Goal: Information Seeking & Learning: Learn about a topic

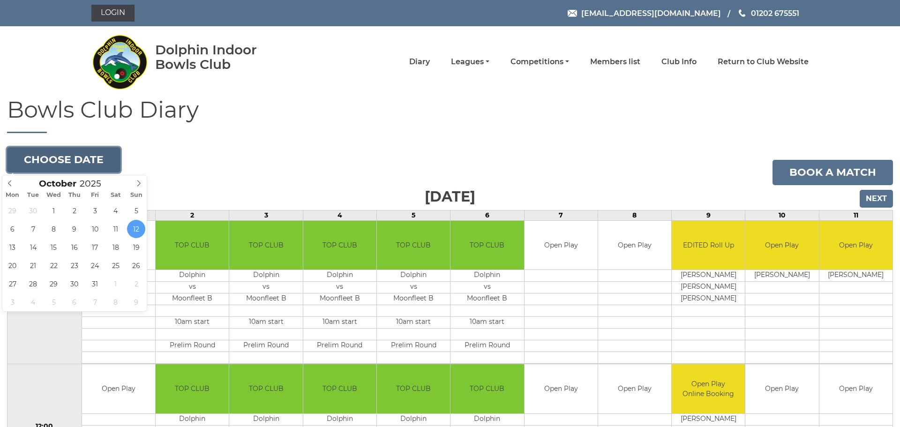
click at [75, 163] on button "Choose date" at bounding box center [63, 159] width 113 height 25
type input "2025-10-26"
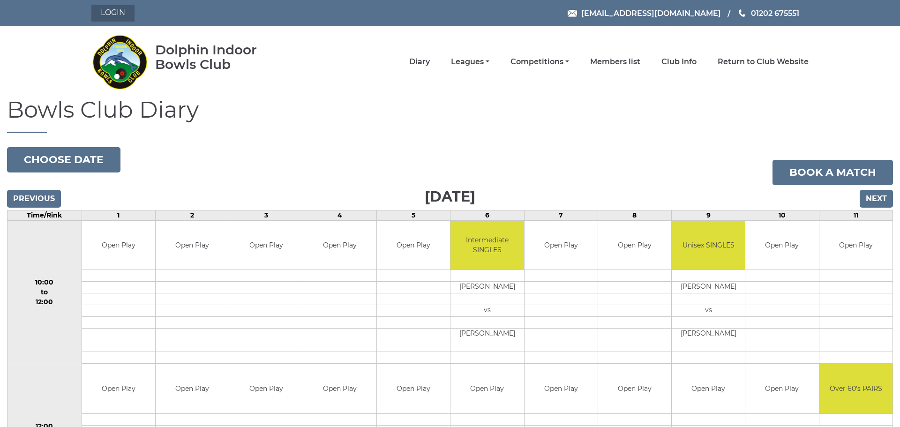
click at [118, 9] on link "Login" at bounding box center [112, 13] width 43 height 17
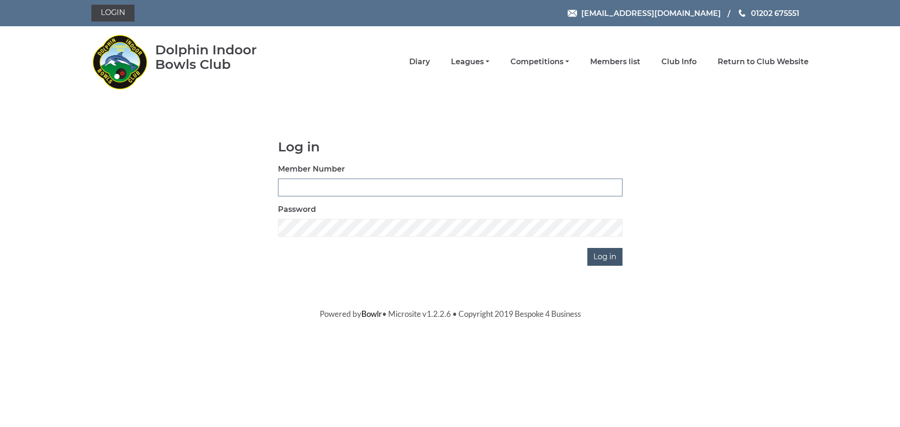
type input "3228"
click at [606, 259] on input "Log in" at bounding box center [604, 257] width 35 height 18
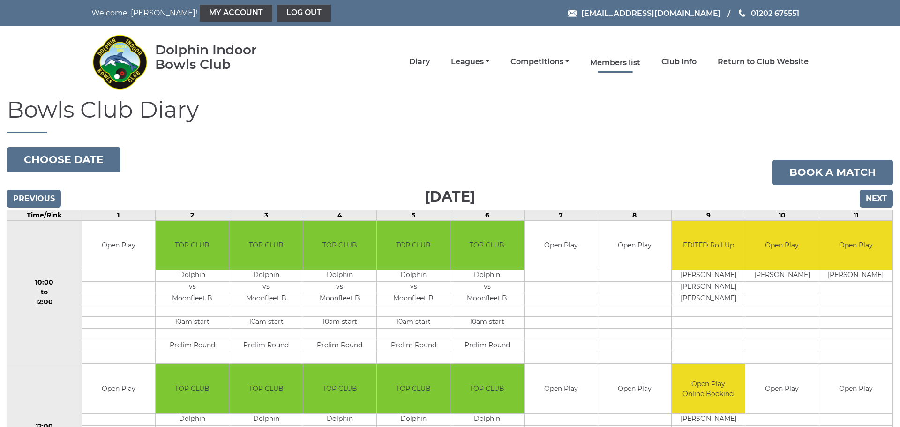
click at [625, 60] on link "Members list" at bounding box center [615, 63] width 50 height 10
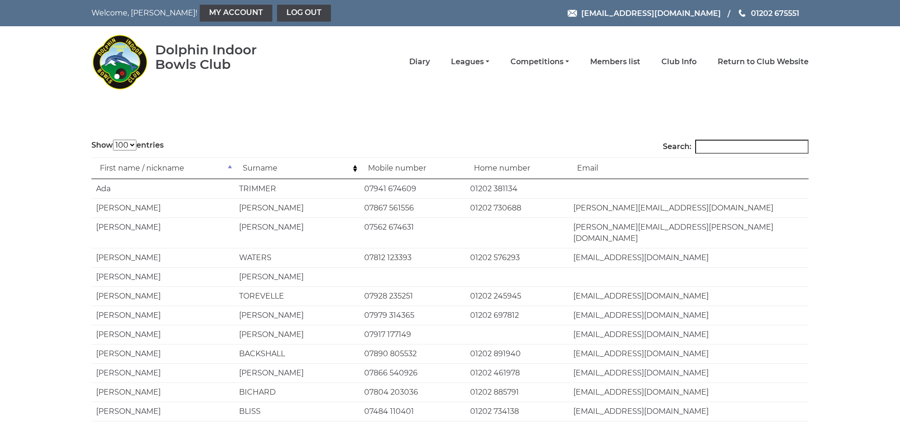
select select "100"
drag, startPoint x: 699, startPoint y: 143, endPoint x: 694, endPoint y: 146, distance: 5.9
click at [699, 143] on input "Search:" at bounding box center [751, 147] width 113 height 14
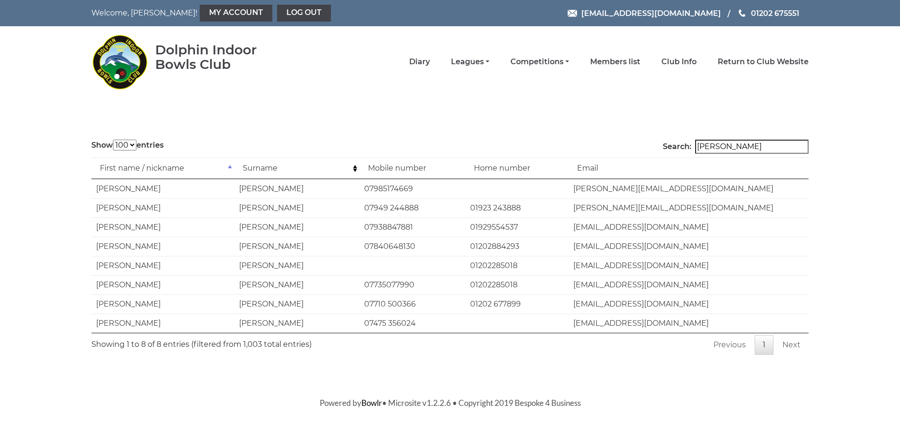
type input "lewis"
click at [532, 61] on link "Competitions" at bounding box center [539, 63] width 59 height 10
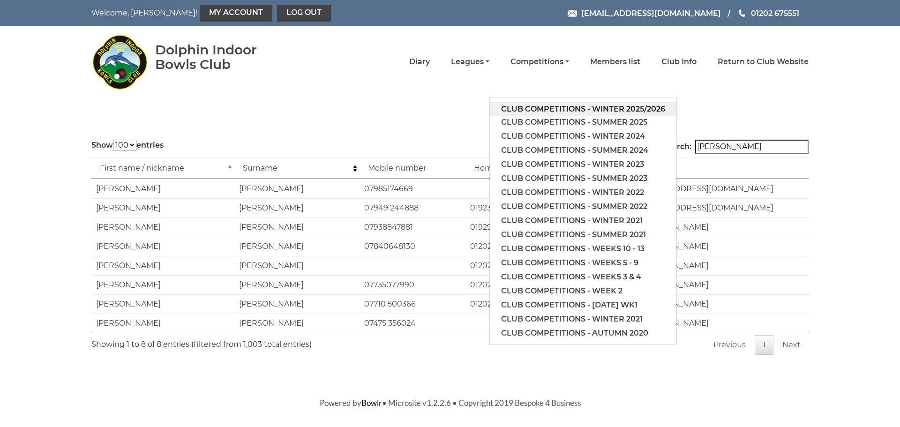
click at [553, 106] on link "Club competitions - Winter 2025/2026" at bounding box center [583, 109] width 187 height 14
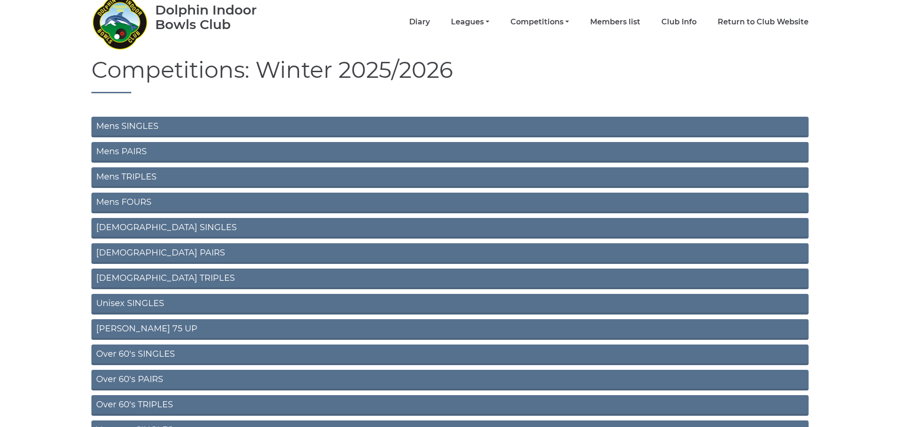
scroll to position [45, 0]
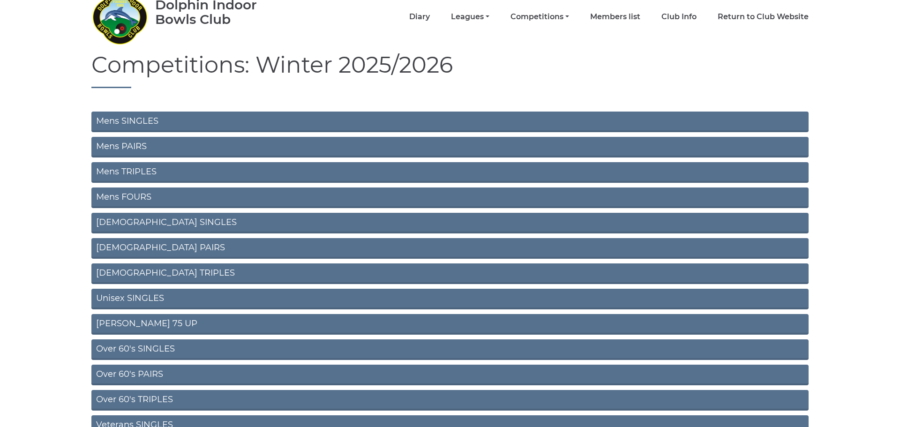
click at [142, 374] on link "Over 60's PAIRS" at bounding box center [449, 375] width 717 height 21
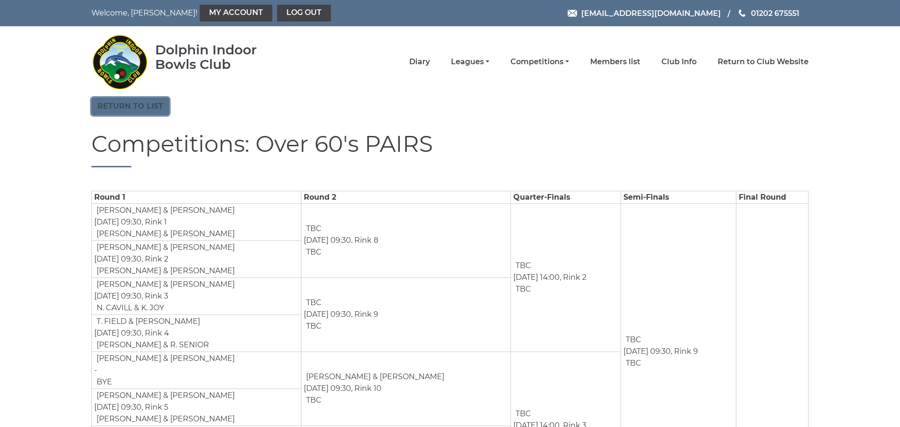
click at [121, 104] on link "Return to list" at bounding box center [130, 106] width 78 height 18
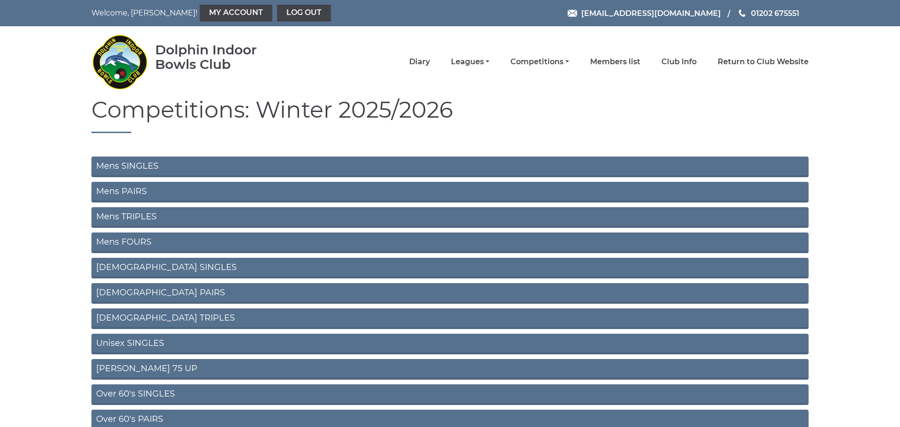
click at [118, 169] on link "Mens SINGLES" at bounding box center [449, 167] width 717 height 21
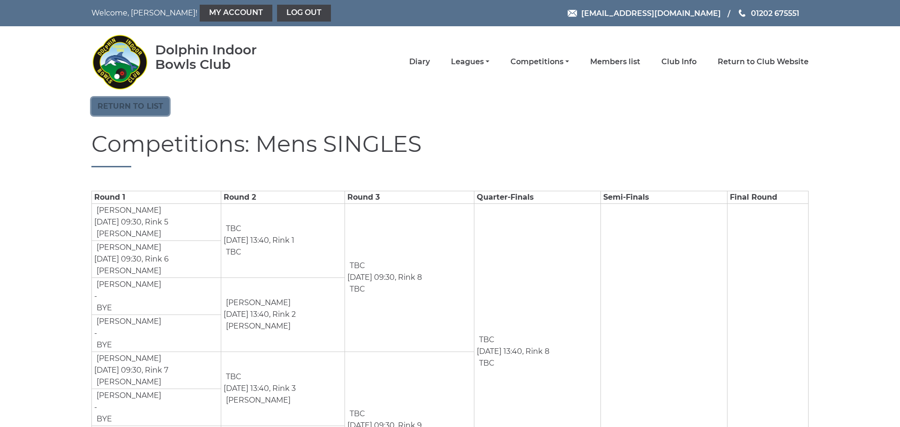
click at [125, 105] on link "Return to list" at bounding box center [130, 106] width 78 height 18
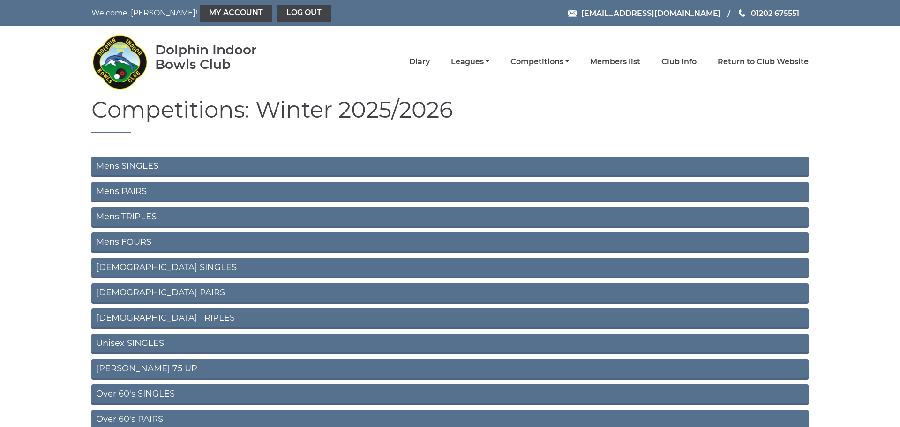
click at [126, 192] on link "Mens PAIRS" at bounding box center [449, 192] width 717 height 21
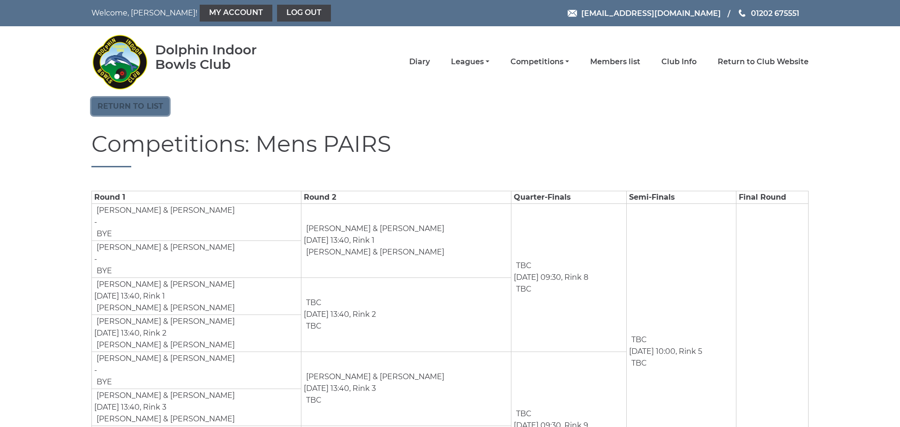
click at [131, 104] on link "Return to list" at bounding box center [130, 106] width 78 height 18
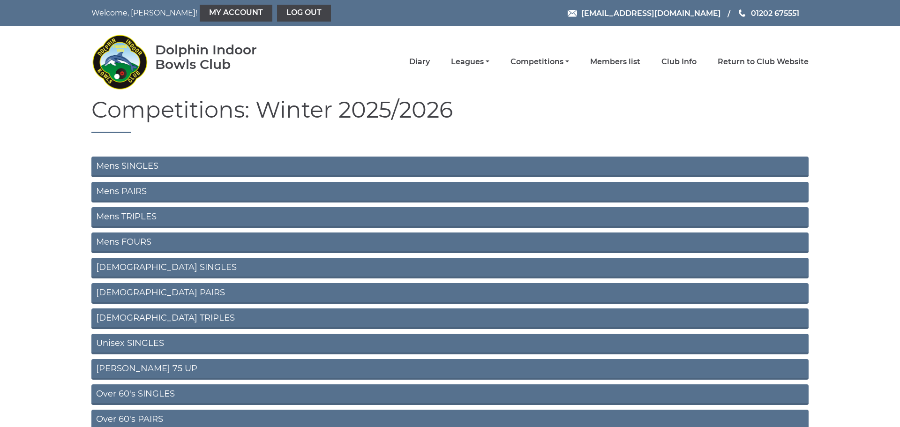
click at [152, 217] on link "Mens TRIPLES" at bounding box center [449, 217] width 717 height 21
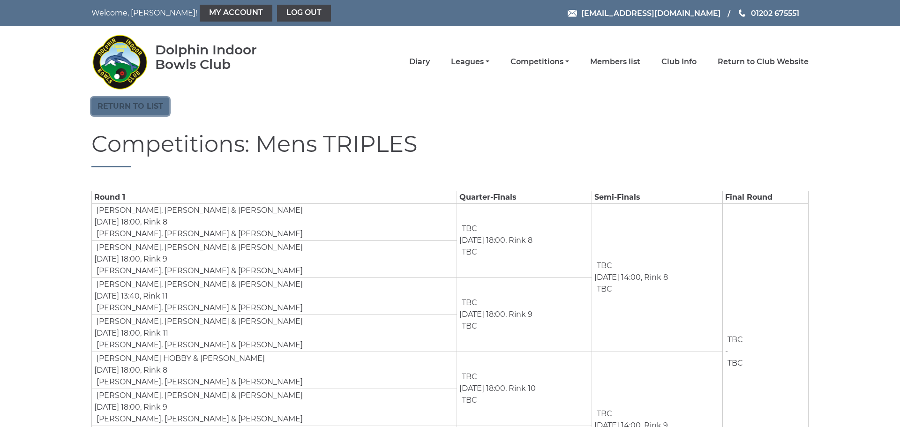
click at [138, 104] on link "Return to list" at bounding box center [130, 106] width 78 height 18
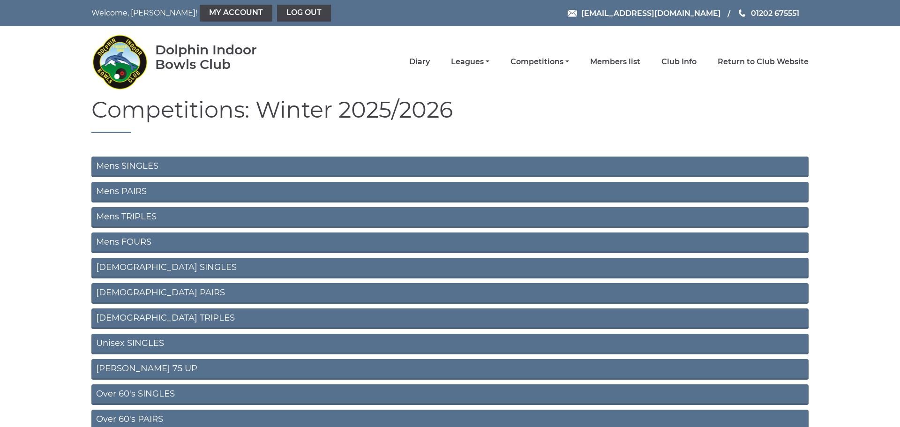
click at [129, 239] on link "Mens FOURS" at bounding box center [449, 242] width 717 height 21
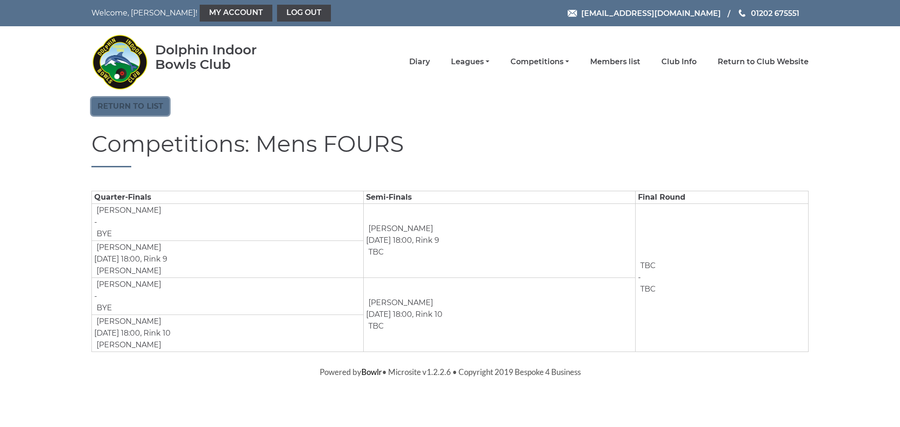
click at [132, 111] on link "Return to list" at bounding box center [130, 106] width 78 height 18
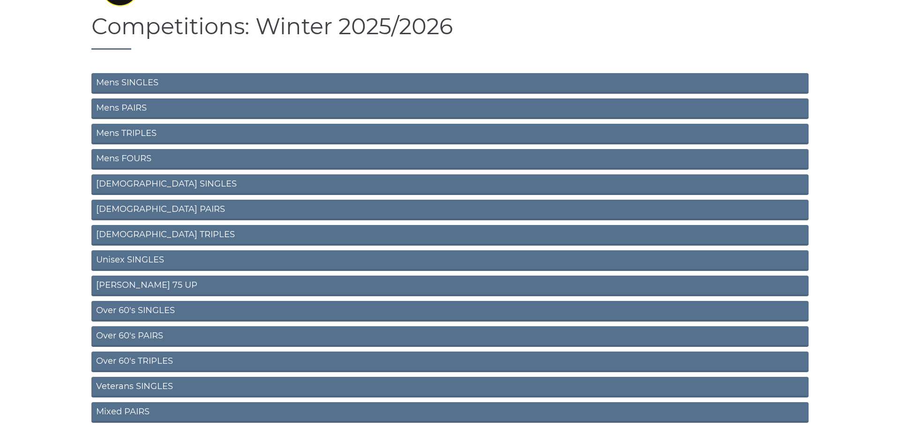
scroll to position [87, 0]
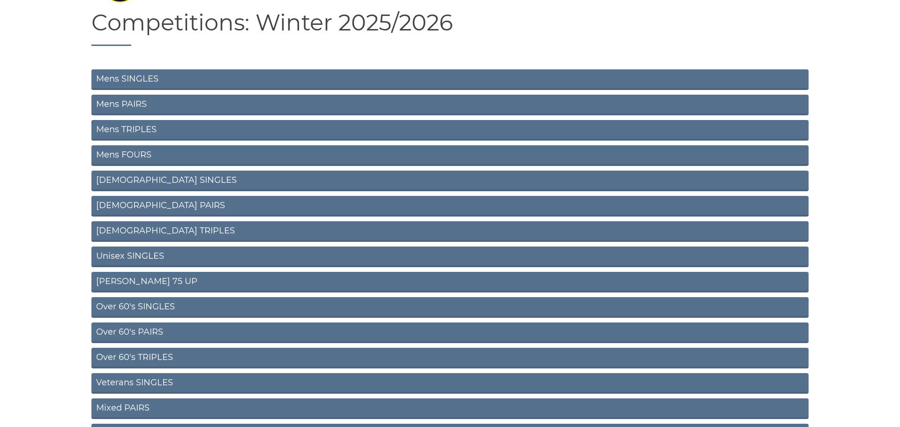
click at [153, 256] on link "Unisex SINGLES" at bounding box center [449, 257] width 717 height 21
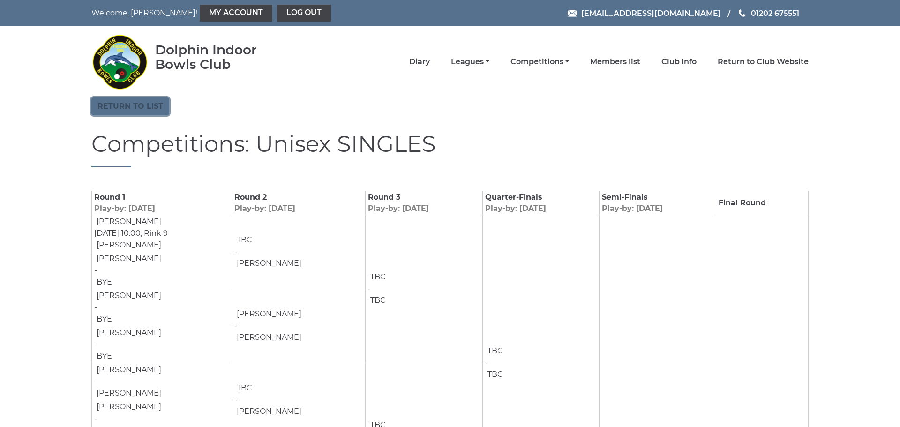
click at [131, 106] on link "Return to list" at bounding box center [130, 106] width 78 height 18
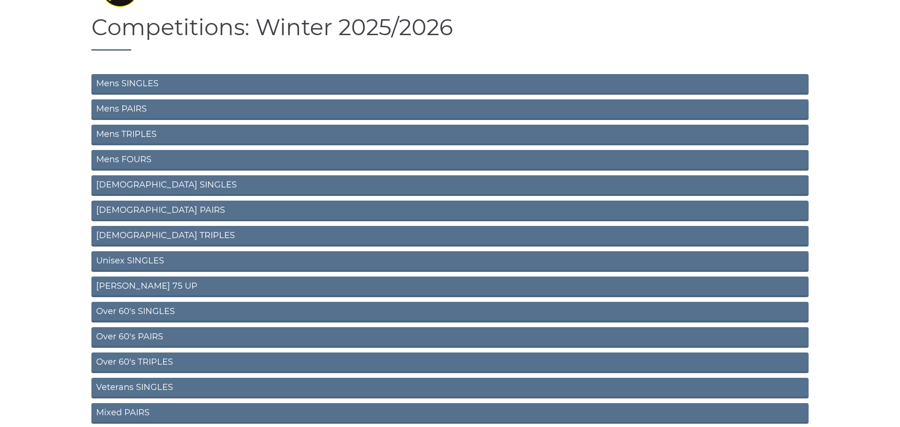
scroll to position [86, 0]
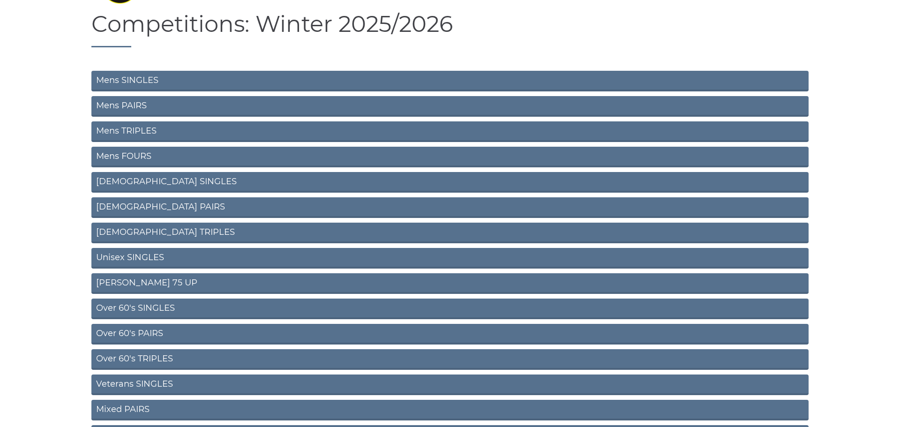
click at [137, 309] on link "Over 60's SINGLES" at bounding box center [449, 309] width 717 height 21
